Goal: Find specific page/section: Find specific page/section

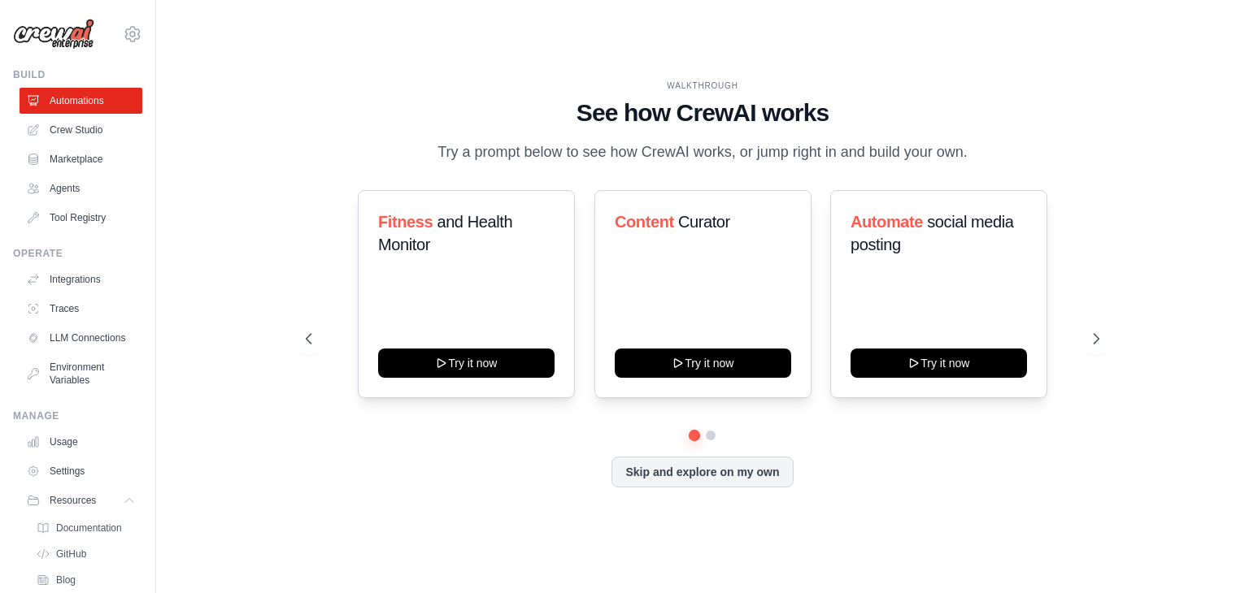
scroll to position [94, 0]
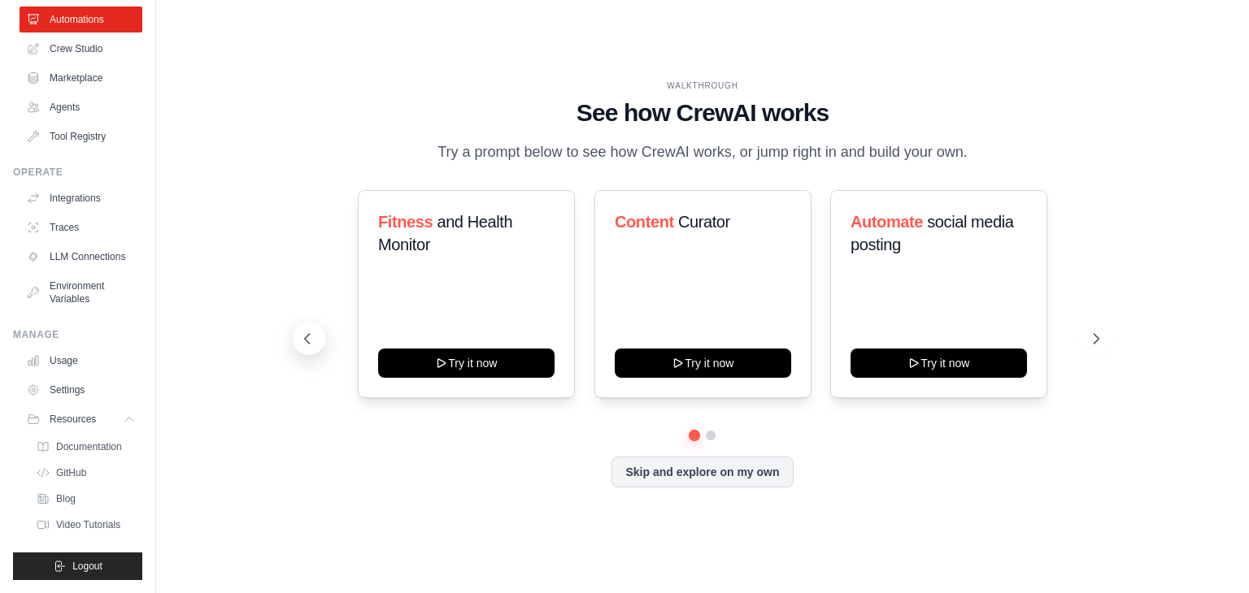
click at [306, 340] on icon at bounding box center [307, 339] width 5 height 10
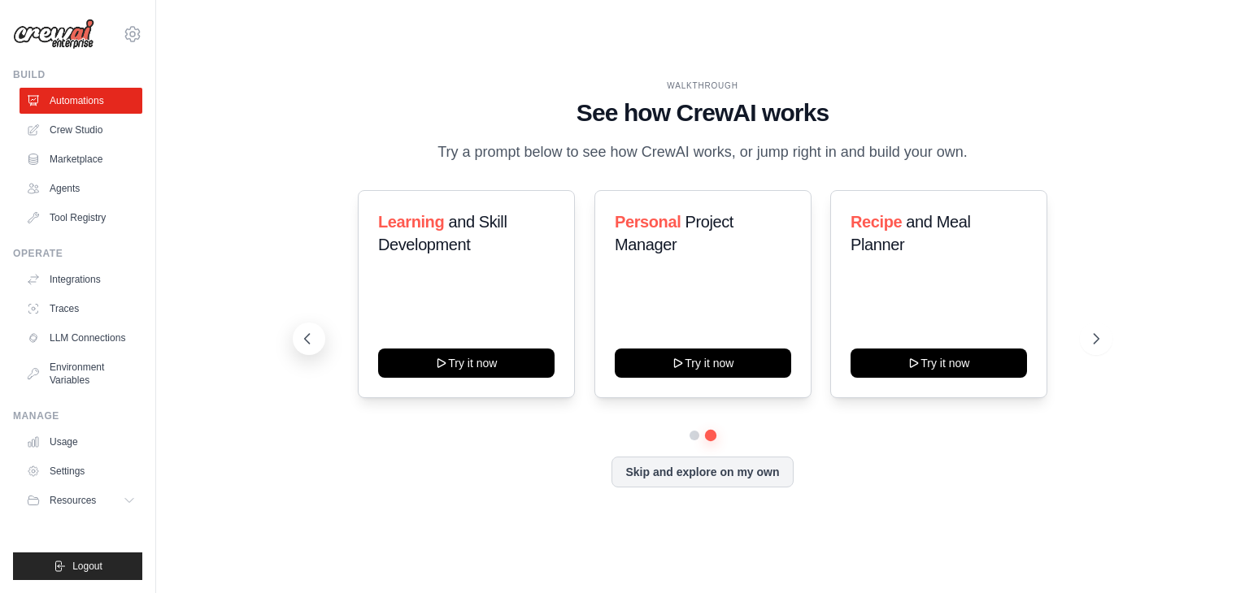
click at [306, 340] on icon at bounding box center [307, 339] width 5 height 10
click at [306, 337] on icon at bounding box center [307, 339] width 16 height 16
drag, startPoint x: 670, startPoint y: 82, endPoint x: 761, endPoint y: 82, distance: 91.0
click at [761, 82] on div "WALKTHROUGH" at bounding box center [702, 86] width 793 height 12
click at [699, 82] on div "WALKTHROUGH" at bounding box center [702, 86] width 793 height 12
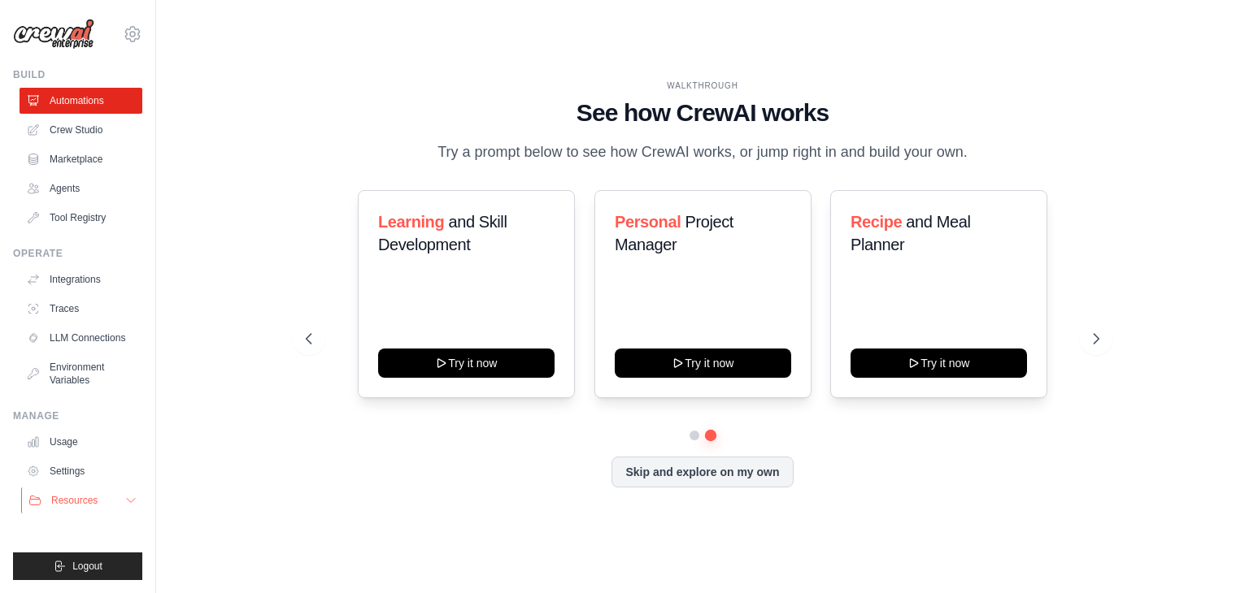
click at [134, 502] on icon at bounding box center [130, 500] width 13 height 13
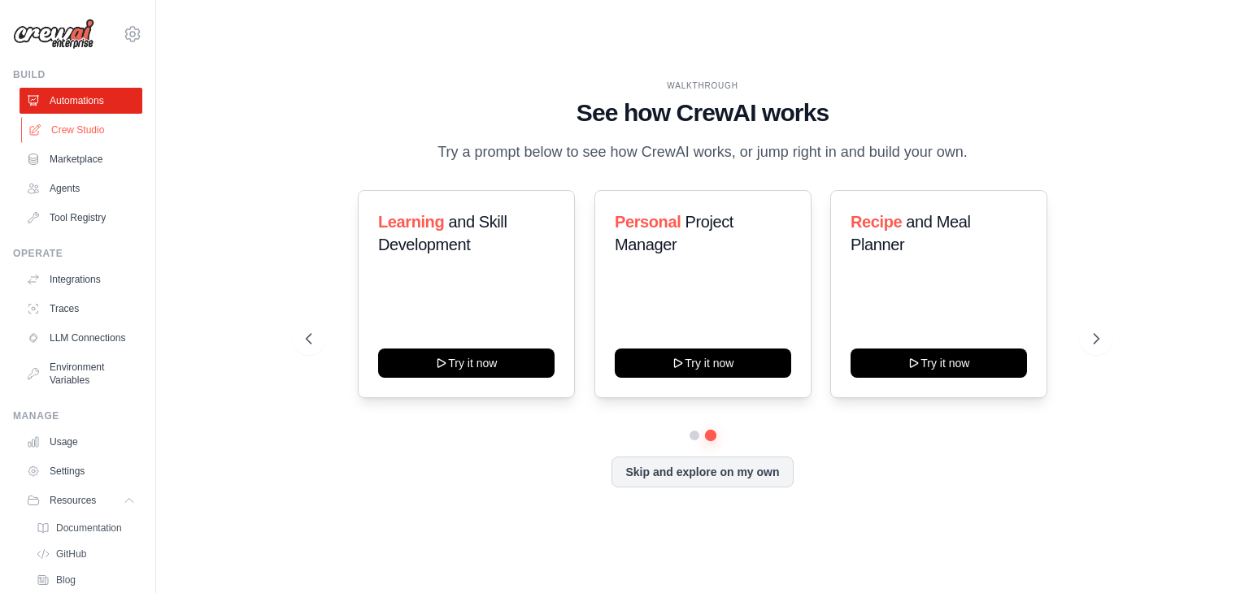
click at [91, 134] on link "Crew Studio" at bounding box center [82, 130] width 123 height 26
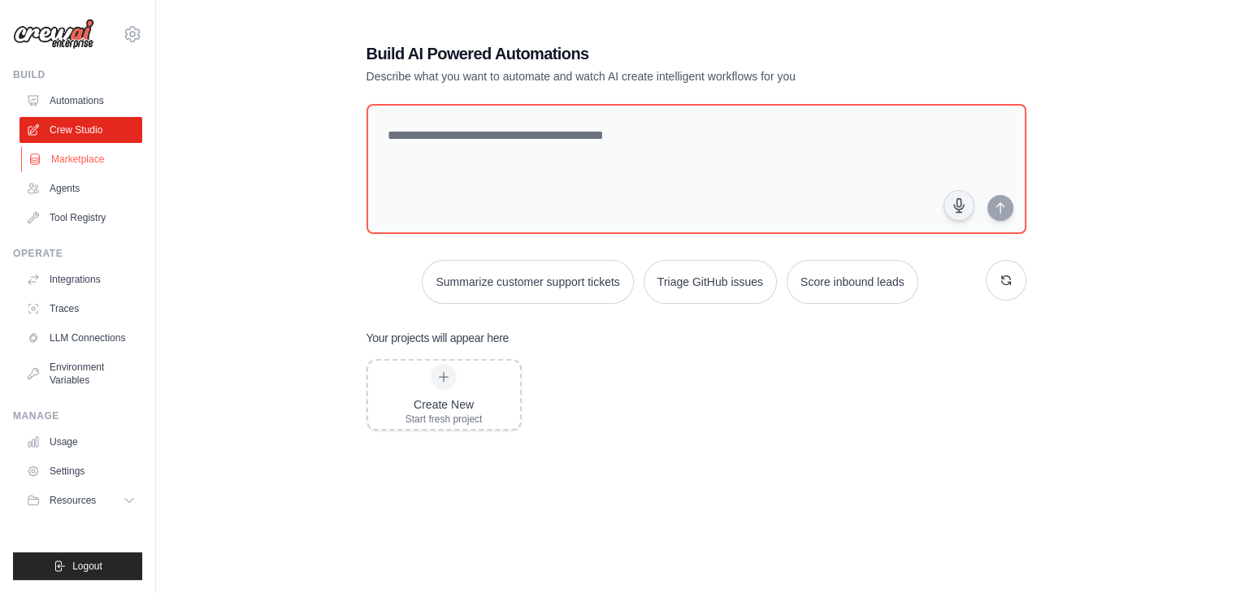
click at [81, 161] on link "Marketplace" at bounding box center [82, 159] width 123 height 26
